Goal: Task Accomplishment & Management: Manage account settings

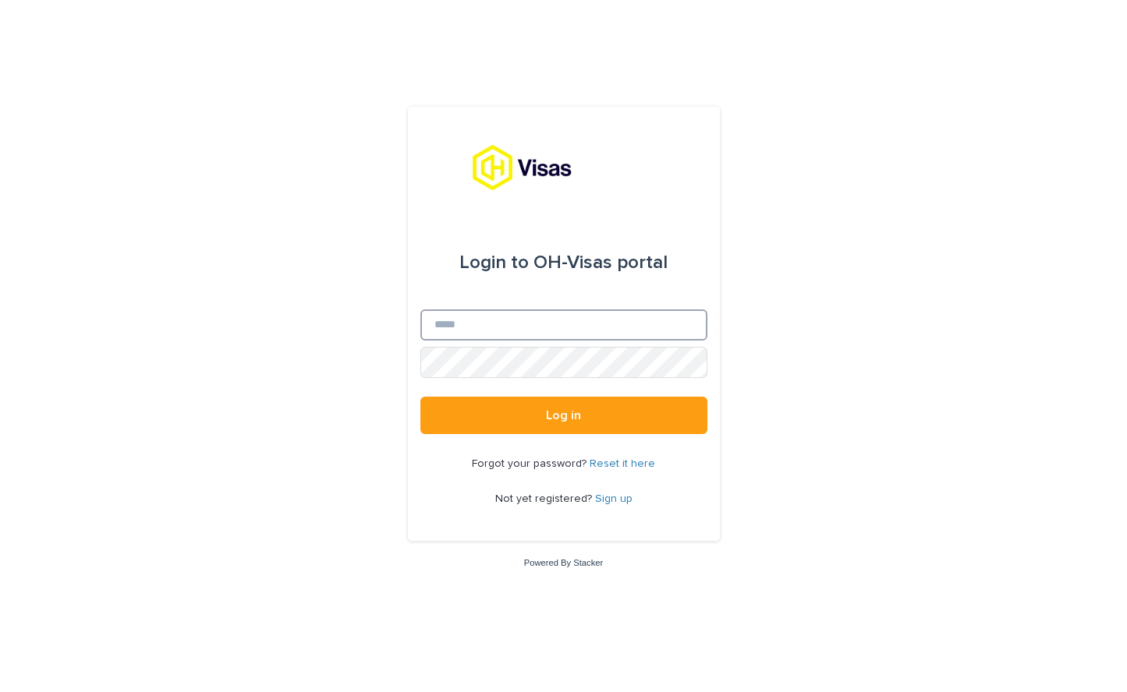
click at [508, 329] on input "Email" at bounding box center [563, 325] width 287 height 31
type input "**********"
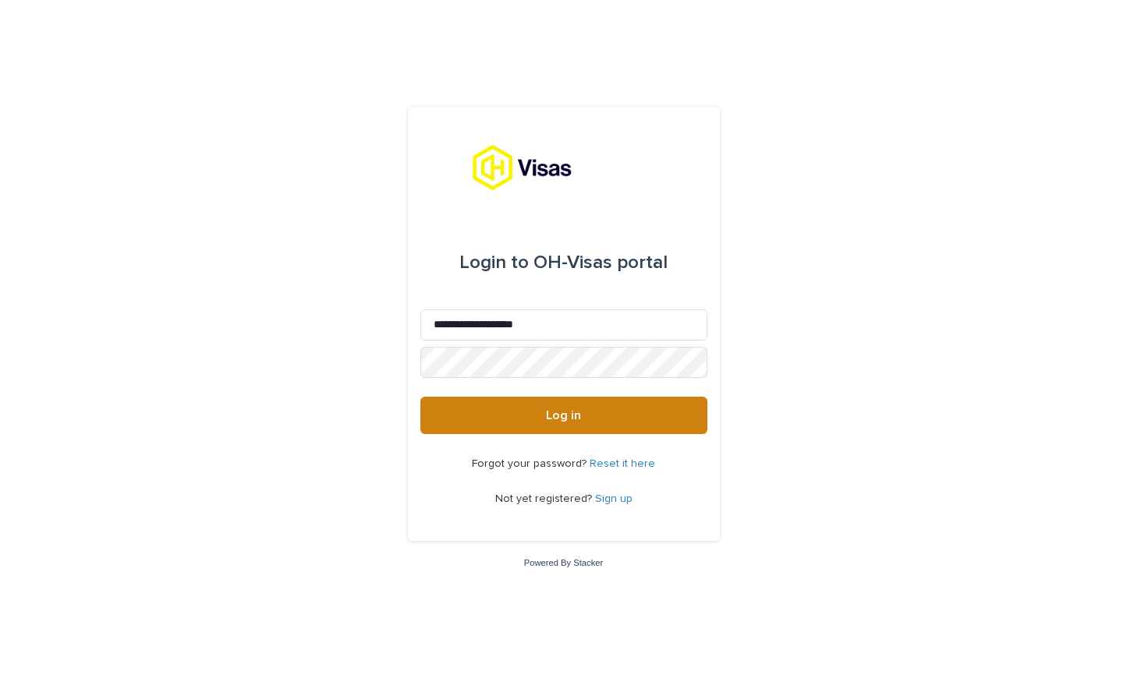
click at [573, 418] on span "Log in" at bounding box center [563, 415] width 35 height 12
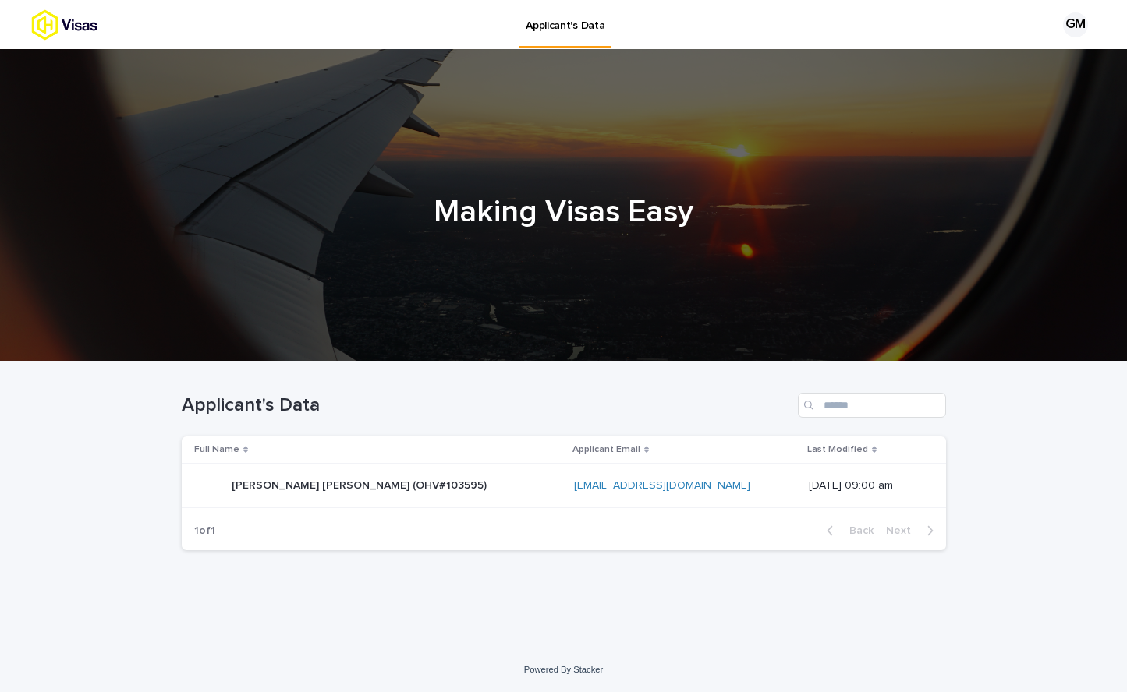
click at [338, 487] on p "[PERSON_NAME] [PERSON_NAME] (OHV#103595)" at bounding box center [361, 484] width 258 height 16
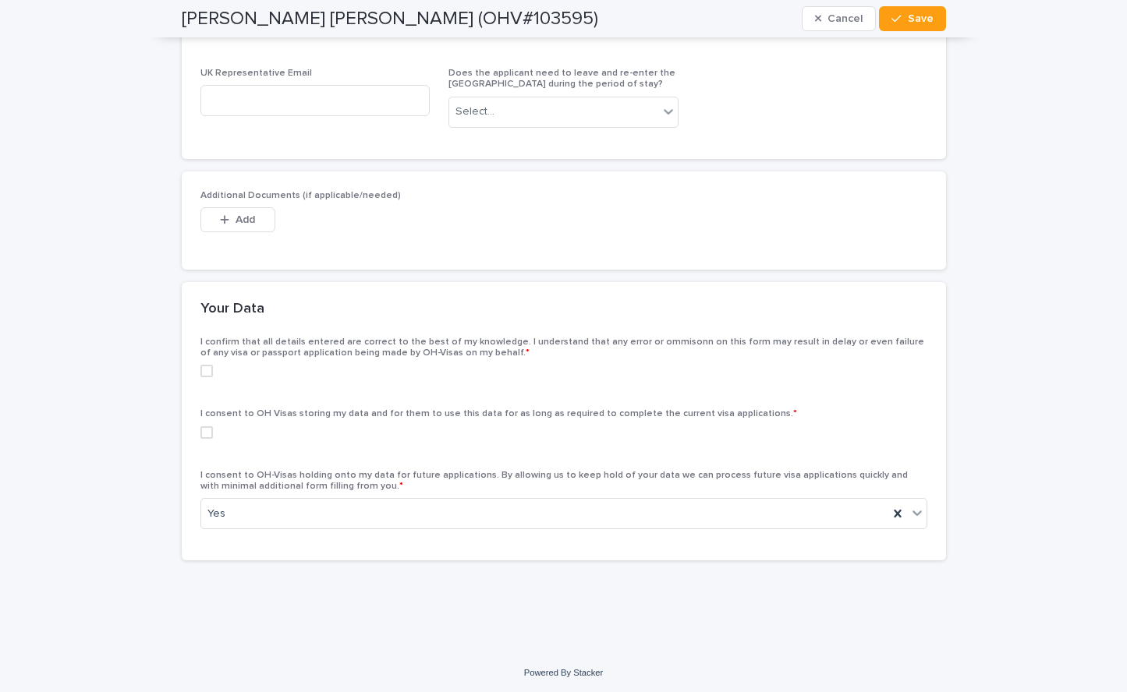
scroll to position [3049, 0]
click at [210, 430] on span at bounding box center [206, 429] width 12 height 12
click at [205, 431] on polyline at bounding box center [206, 430] width 7 height 6
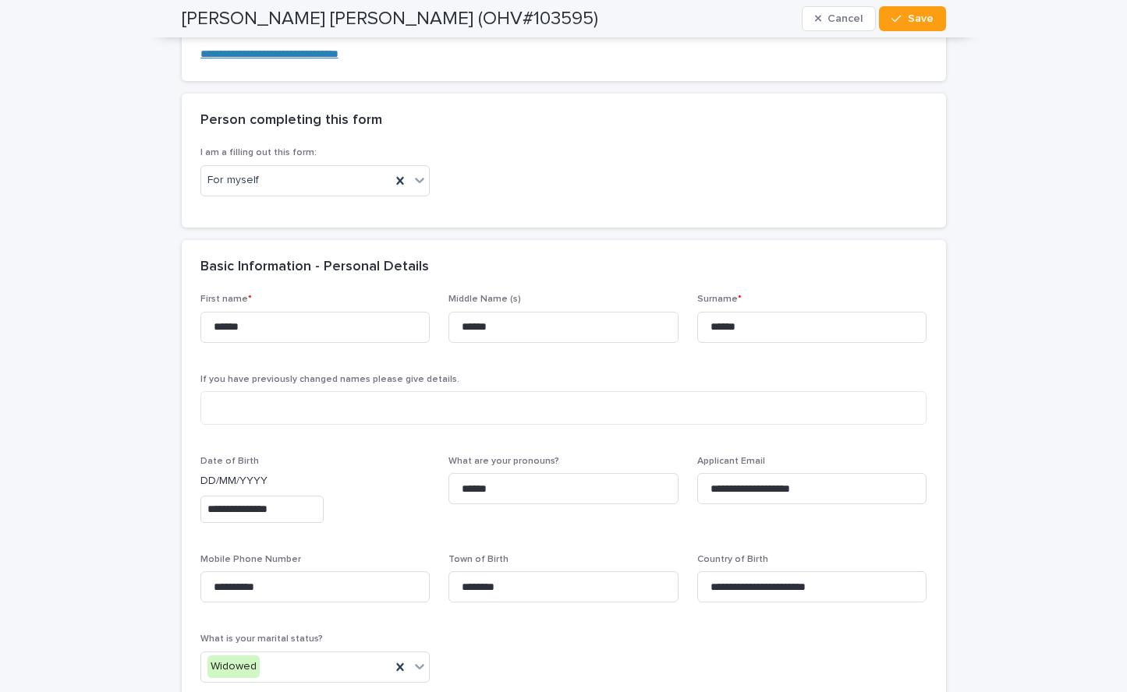
scroll to position [0, 0]
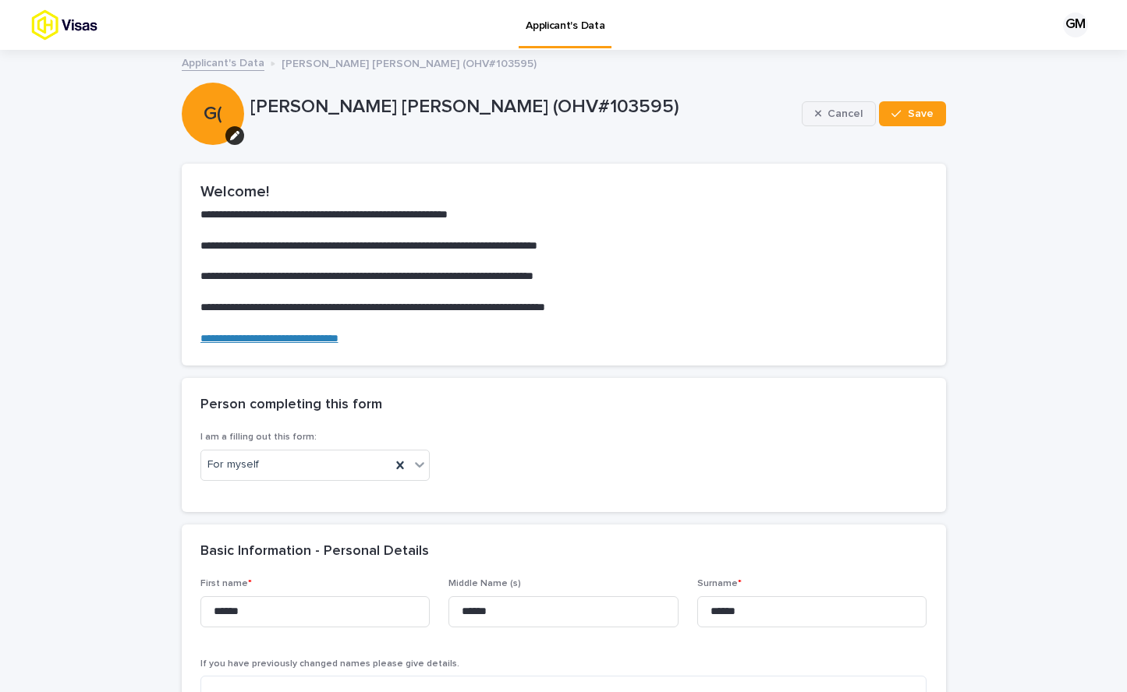
click at [844, 117] on span "Cancel" at bounding box center [844, 113] width 35 height 11
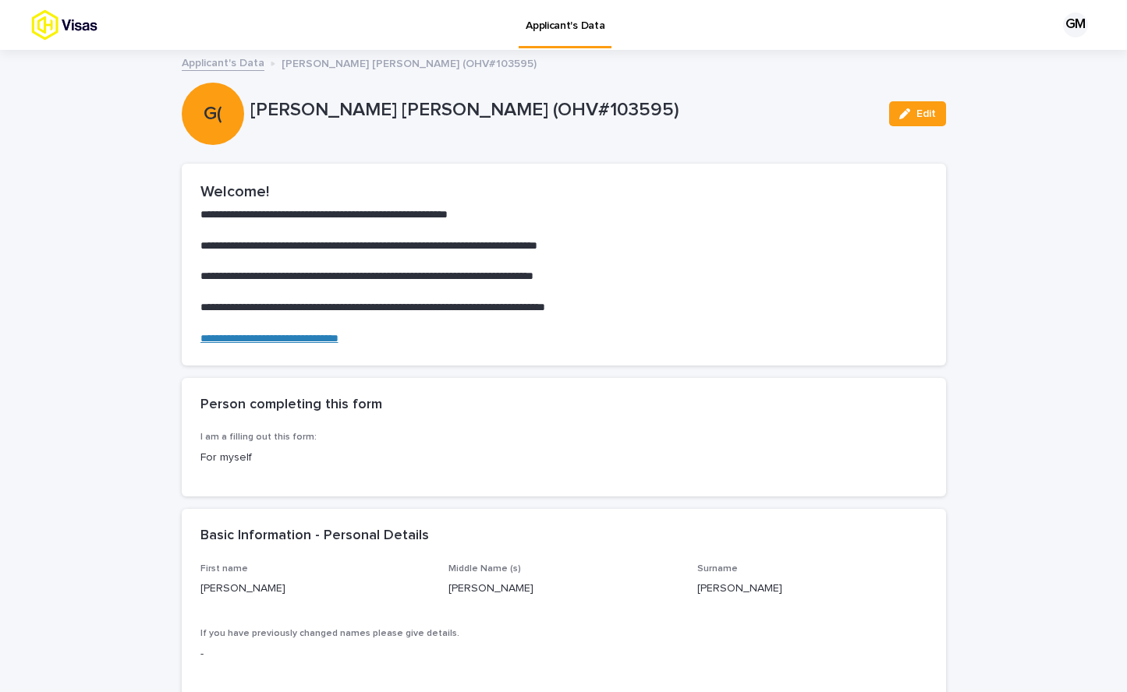
click at [1070, 25] on div "GM" at bounding box center [1075, 24] width 25 height 25
click at [1019, 63] on p "Log Out" at bounding box center [1060, 65] width 98 height 27
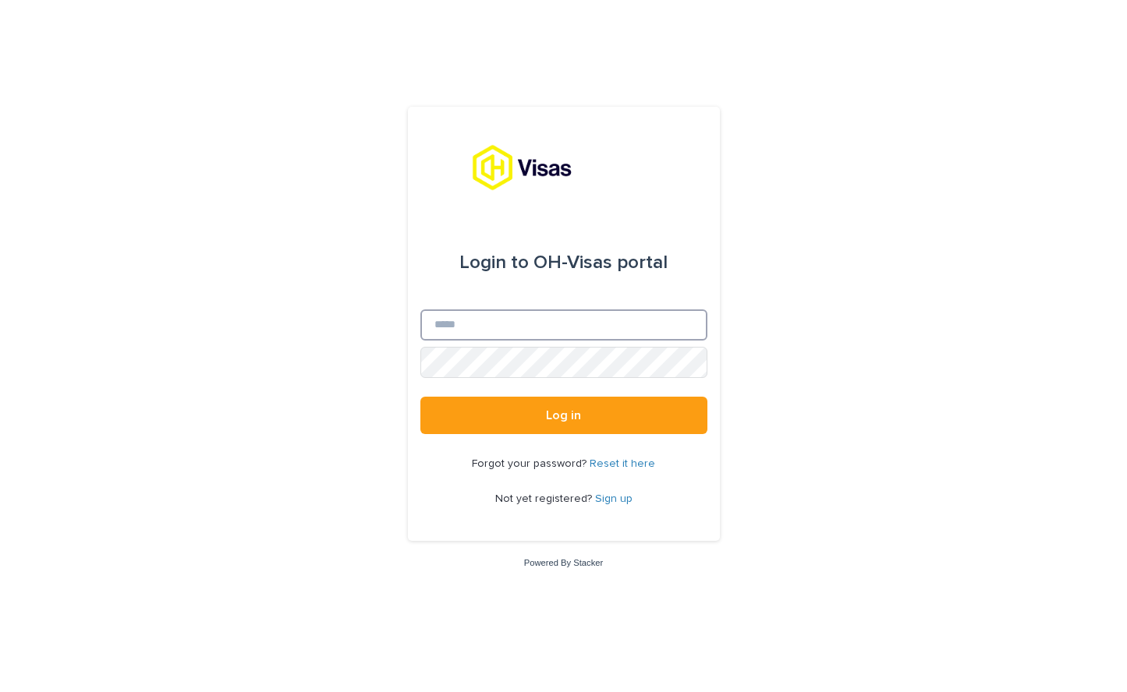
type input "**********"
